Goal: Find specific page/section: Find specific page/section

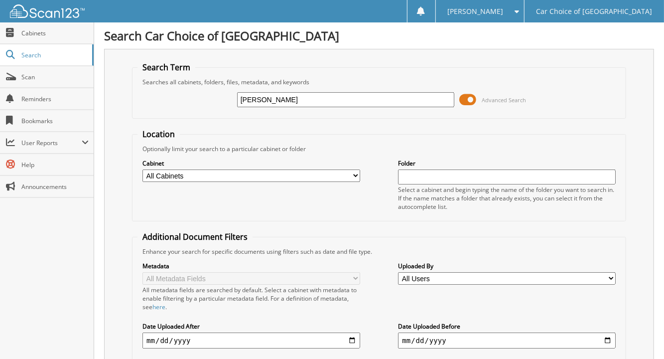
type input "[PERSON_NAME]"
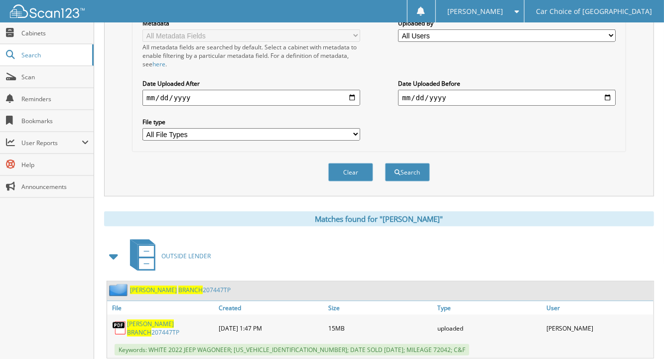
scroll to position [258, 0]
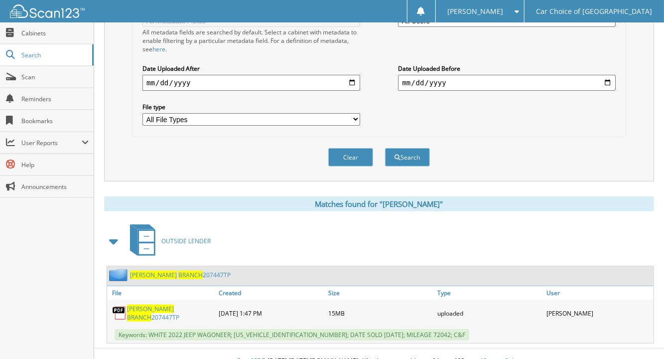
click at [182, 271] on link "ZACK BRANCH 207447TP" at bounding box center [180, 275] width 101 height 8
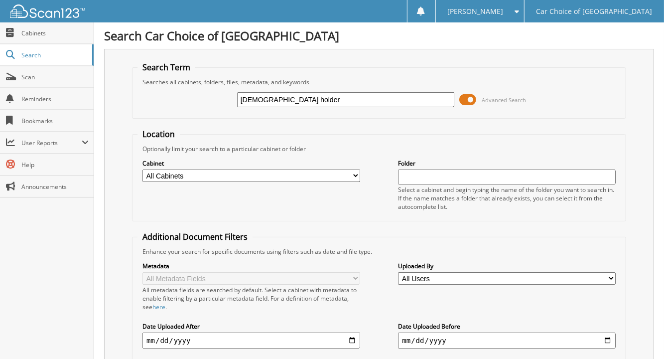
type input "[DEMOGRAPHIC_DATA] holder"
drag, startPoint x: 288, startPoint y: 98, endPoint x: 166, endPoint y: 104, distance: 122.2
click at [166, 104] on div "[DEMOGRAPHIC_DATA] holder Advanced Search" at bounding box center [379, 99] width 483 height 27
type input "030044tp"
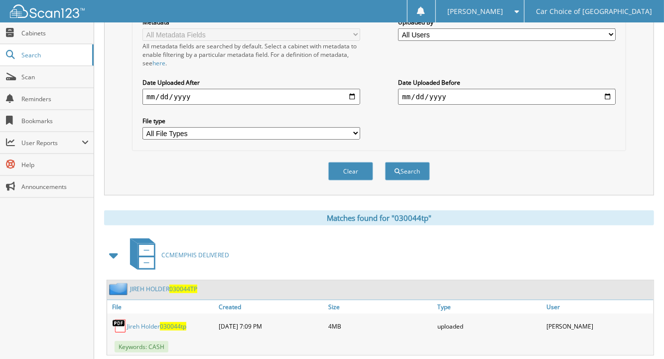
scroll to position [258, 0]
